Goal: Browse casually

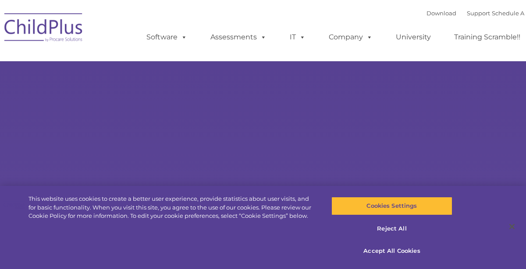
select select "MEDIUM"
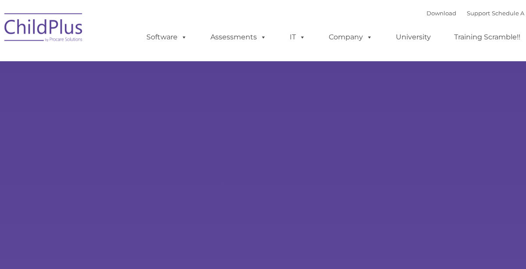
select select "MEDIUM"
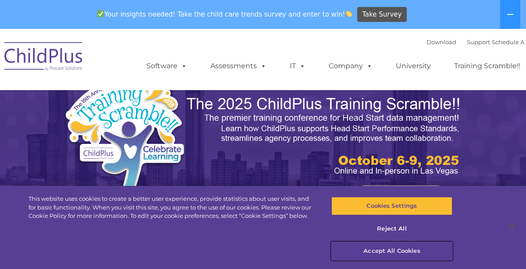
click at [385, 250] on button "Accept All Cookies" at bounding box center [391, 251] width 121 height 18
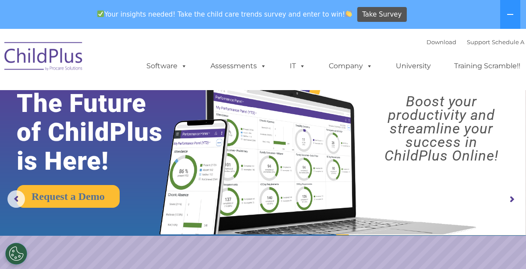
click at [508, 198] on rs-arrow at bounding box center [512, 200] width 18 height 18
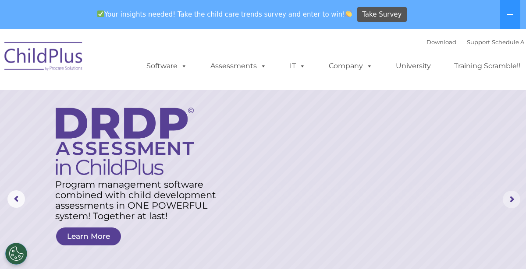
click at [510, 201] on rs-arrow at bounding box center [512, 200] width 18 height 18
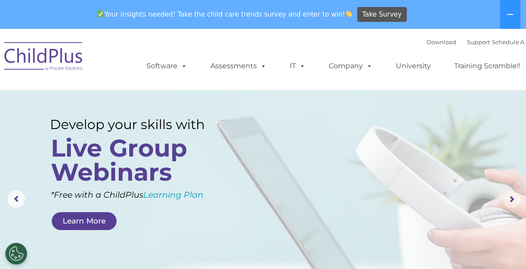
click at [510, 201] on rs-arrow at bounding box center [512, 200] width 18 height 18
